Goal: Information Seeking & Learning: Learn about a topic

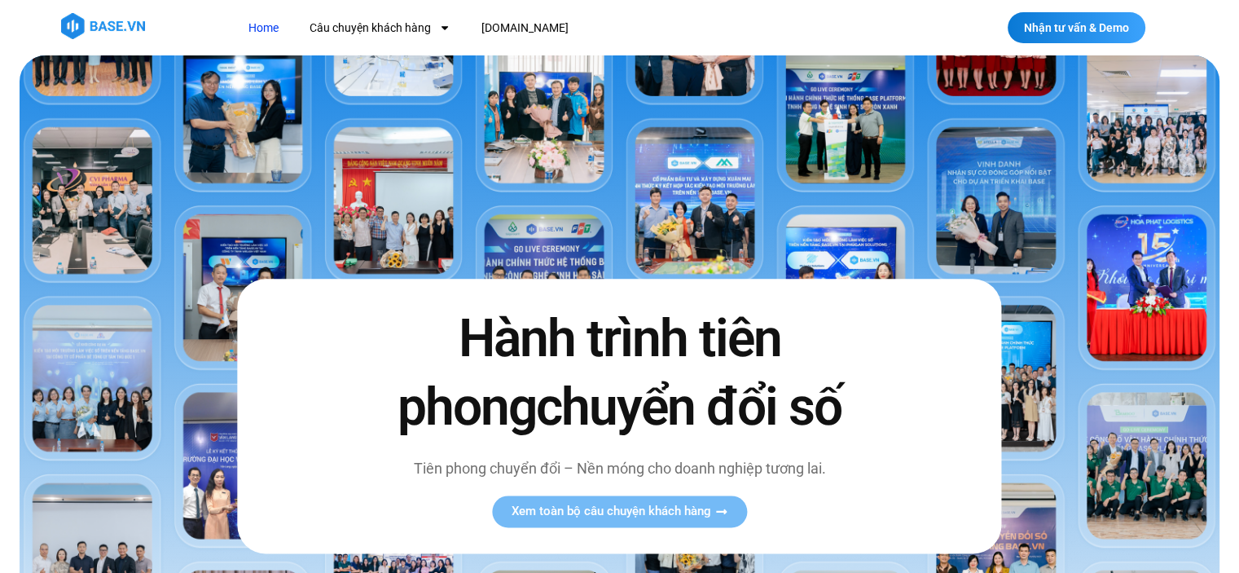
scroll to position [91, 0]
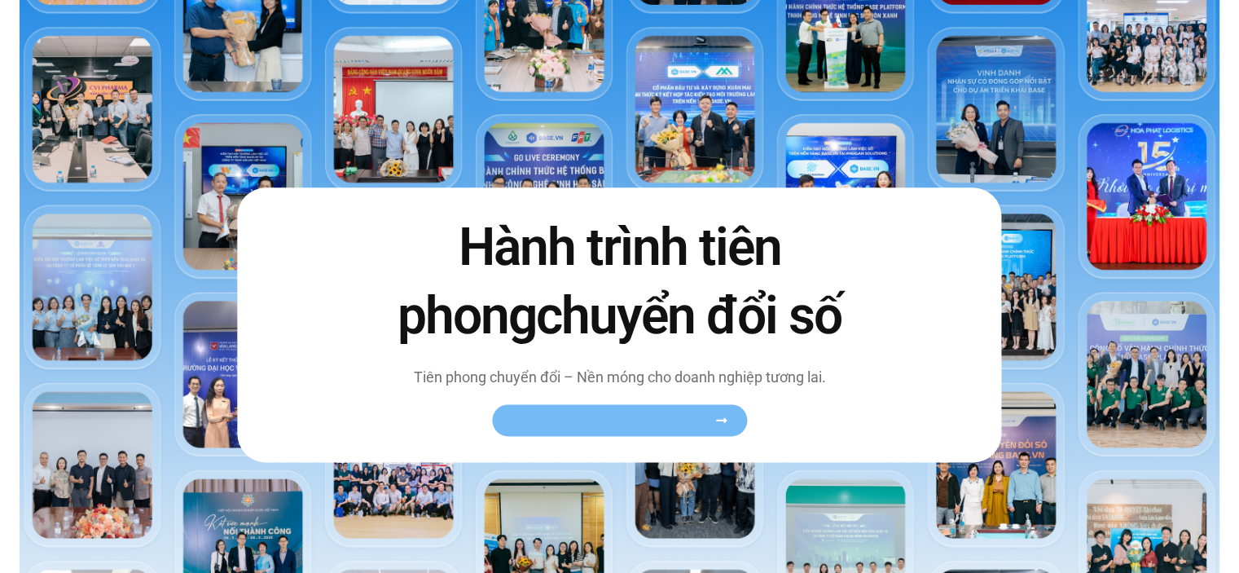
click at [565, 423] on span "Xem toàn bộ câu chuyện khách hàng" at bounding box center [611, 420] width 200 height 12
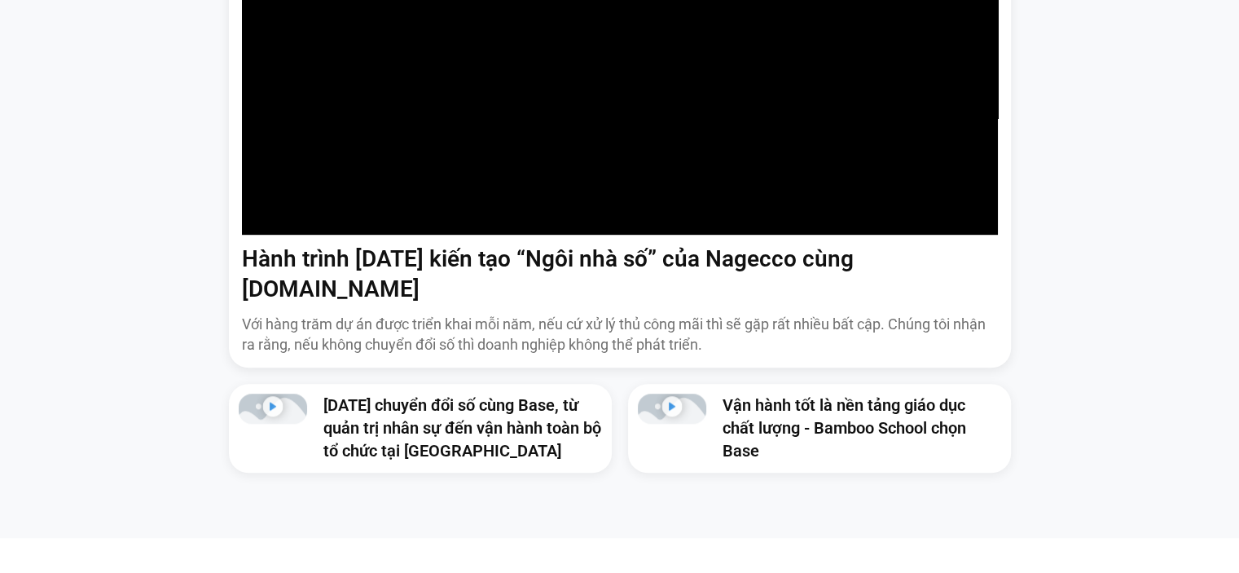
scroll to position [1257, 0]
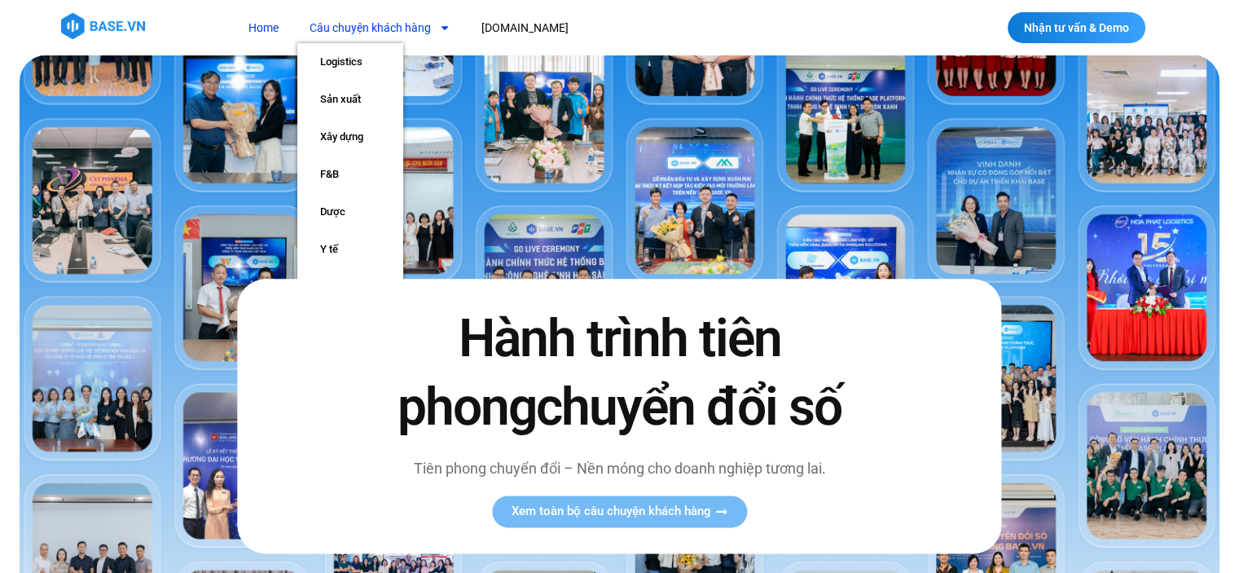
click at [415, 29] on link "Câu chuyện khách hàng" at bounding box center [379, 28] width 165 height 30
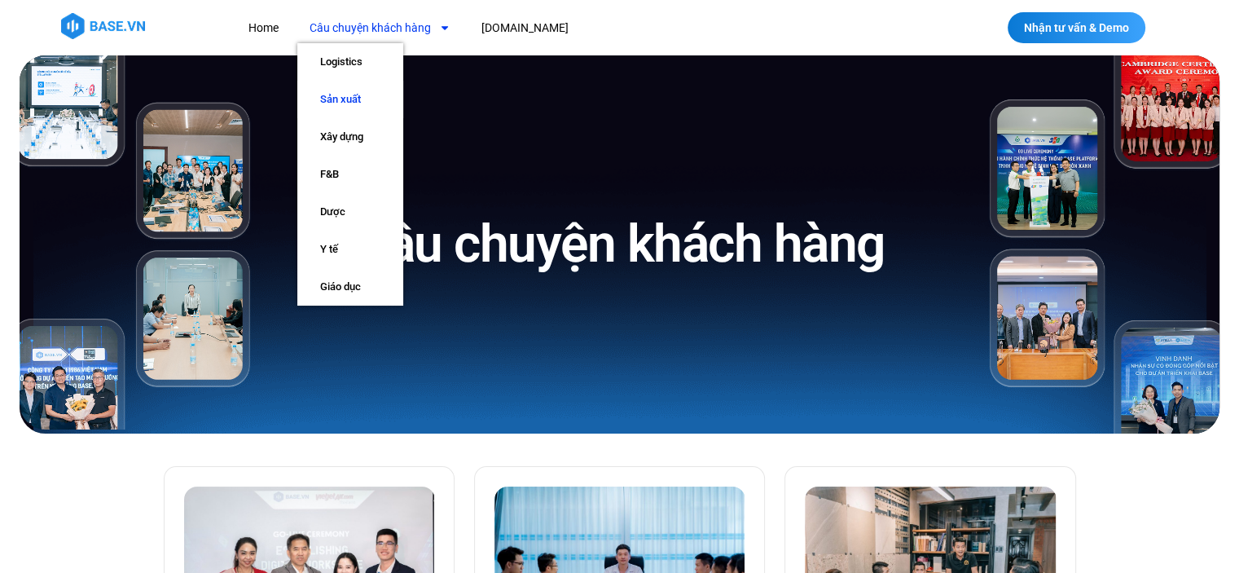
click at [355, 100] on link "Sản xuất" at bounding box center [350, 99] width 106 height 37
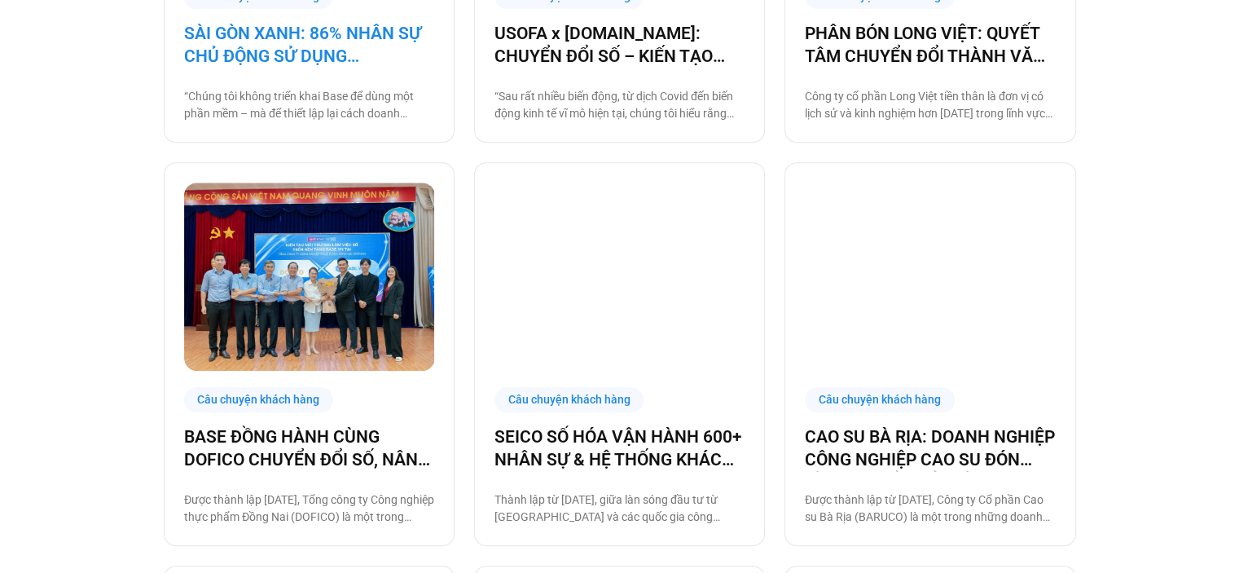
scroll to position [720, 0]
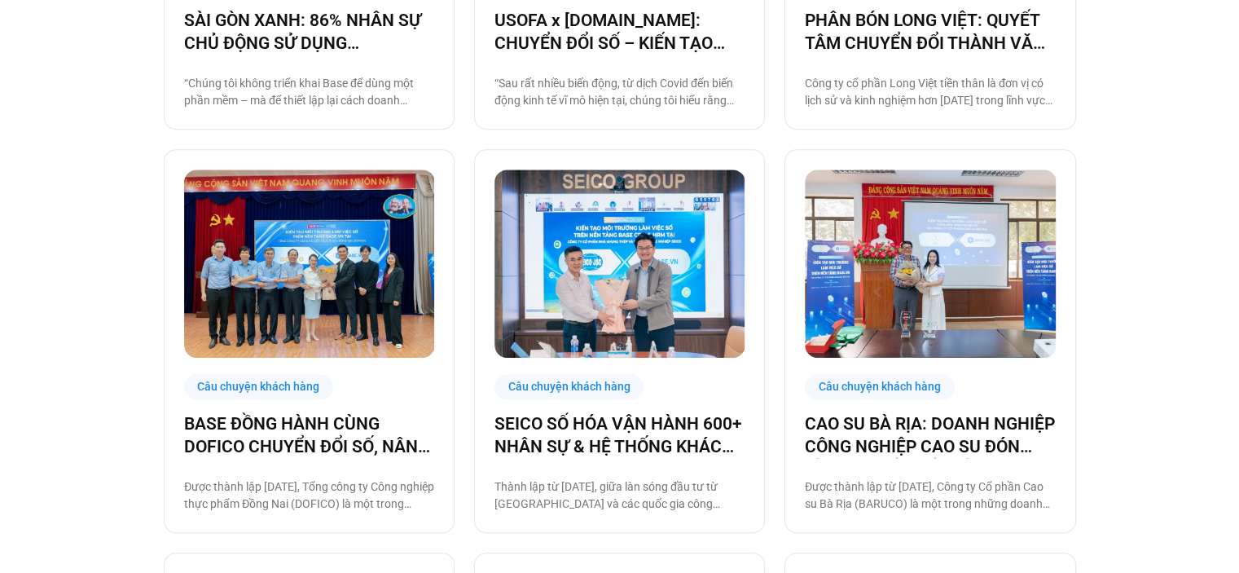
click at [114, 407] on div "Câu chuyện khách hàng SÀI GÒN XANH: 86% NHÂN SỰ CHỦ ĐỘNG SỬ DỤNG BASE.VN, ĐẶT N…" at bounding box center [619, 570] width 1239 height 1715
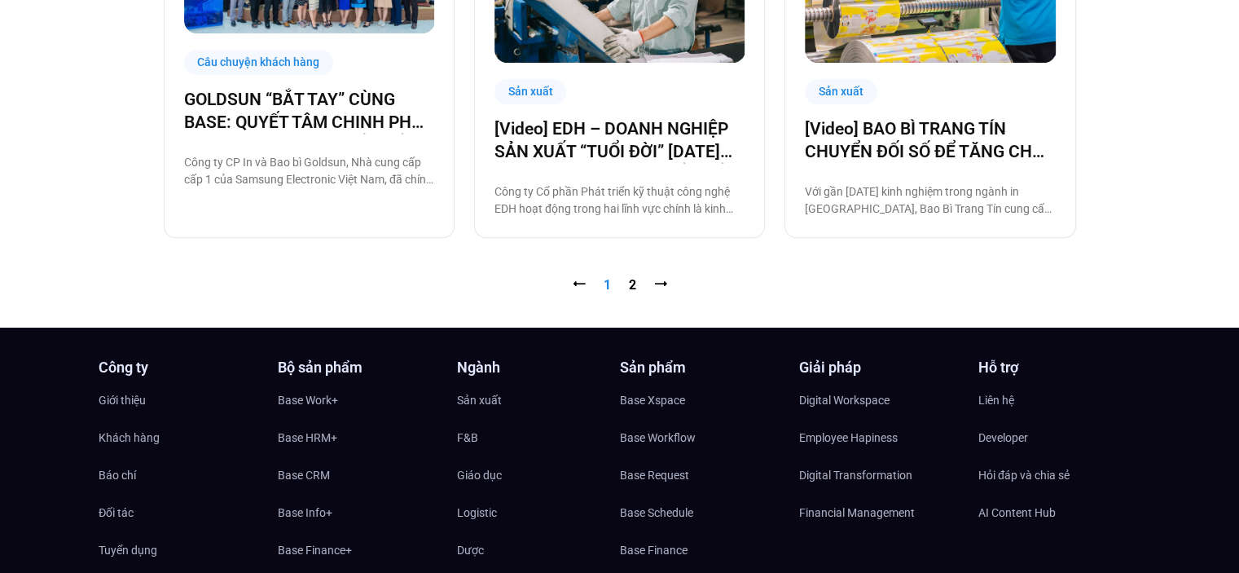
scroll to position [1837, 0]
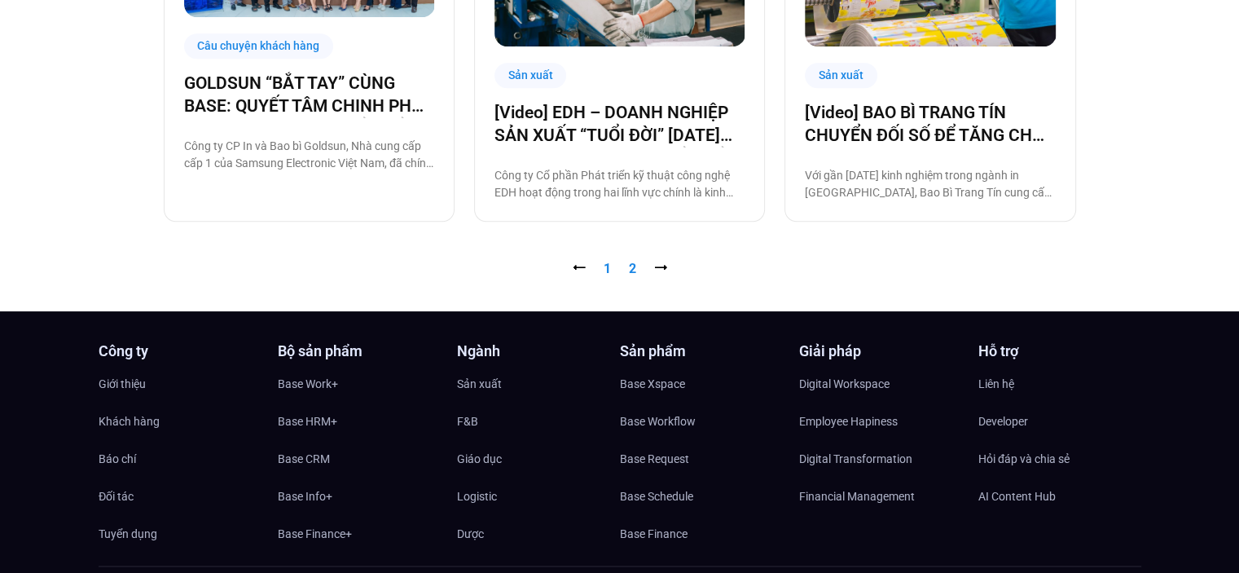
click at [632, 268] on link "Trang 2" at bounding box center [632, 268] width 7 height 15
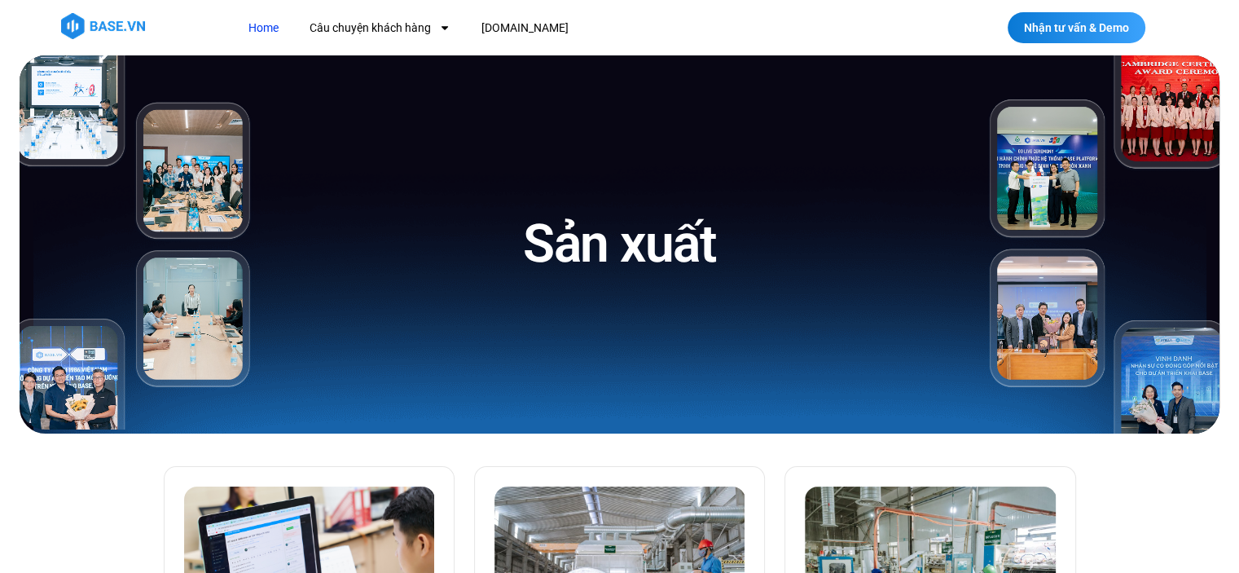
click at [266, 28] on link "Home" at bounding box center [263, 28] width 55 height 30
